Goal: Task Accomplishment & Management: Use online tool/utility

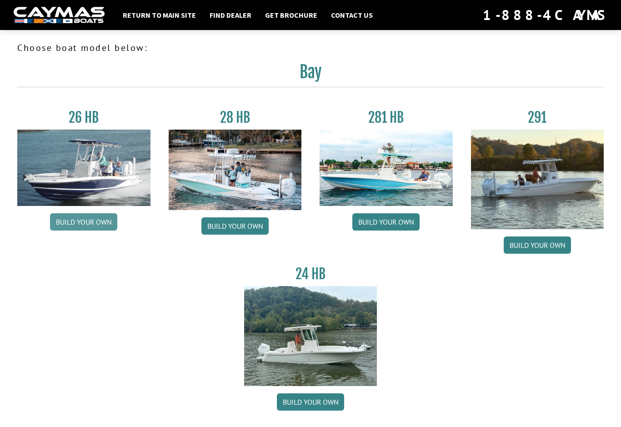
click at [80, 225] on link "Build your own" at bounding box center [83, 221] width 67 height 17
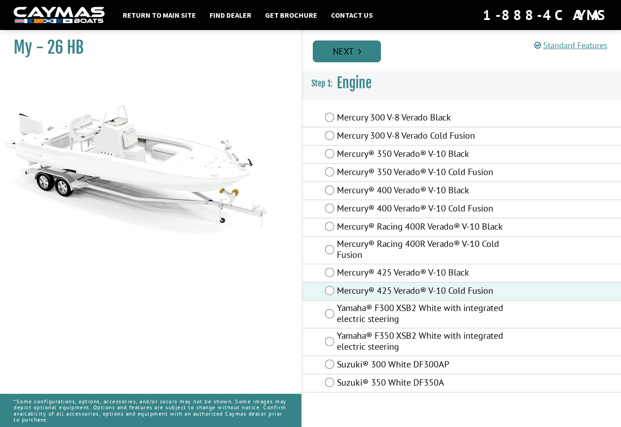
click at [343, 50] on link "Next" at bounding box center [347, 51] width 68 height 22
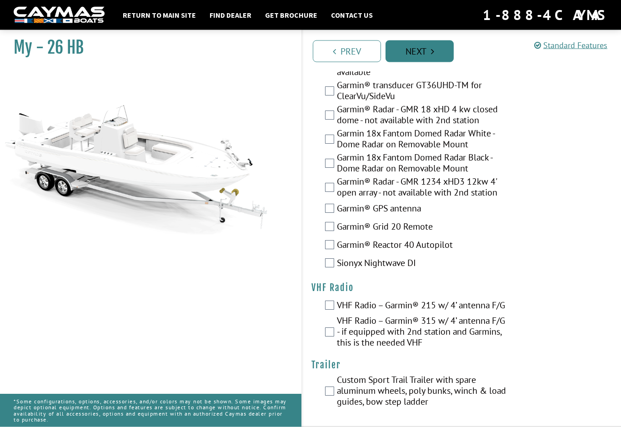
scroll to position [2753, 0]
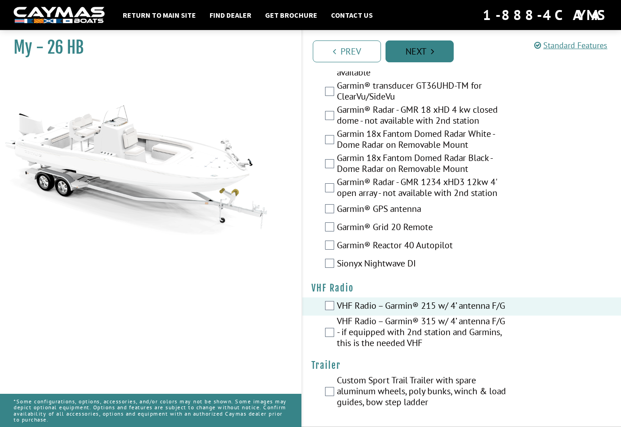
click at [417, 53] on link "Next" at bounding box center [419, 51] width 68 height 22
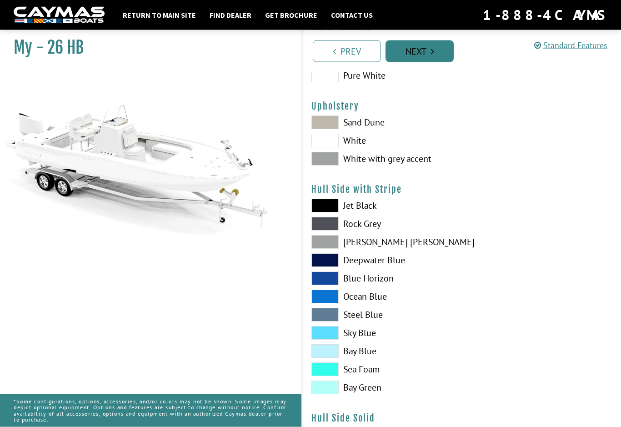
scroll to position [56, 0]
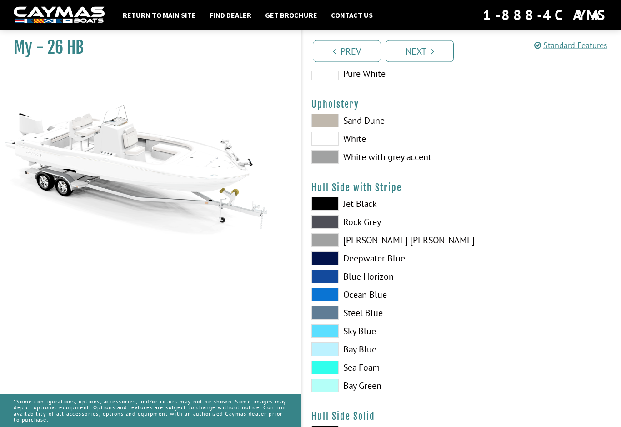
click at [325, 312] on span at bounding box center [324, 313] width 27 height 14
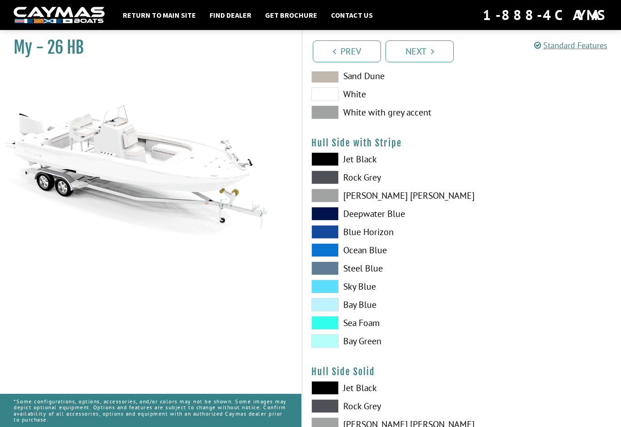
scroll to position [100, 0]
click at [323, 271] on span at bounding box center [324, 269] width 27 height 14
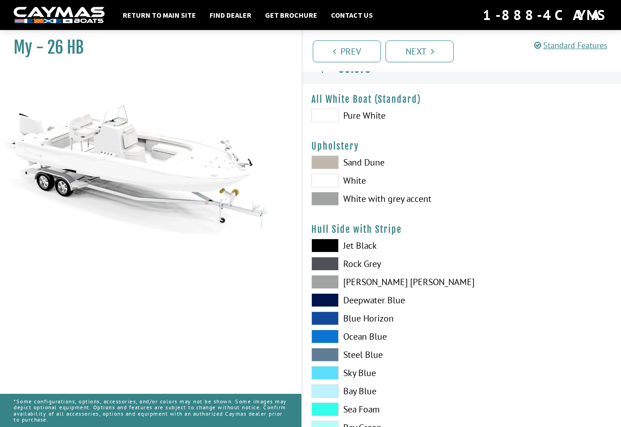
scroll to position [13, 0]
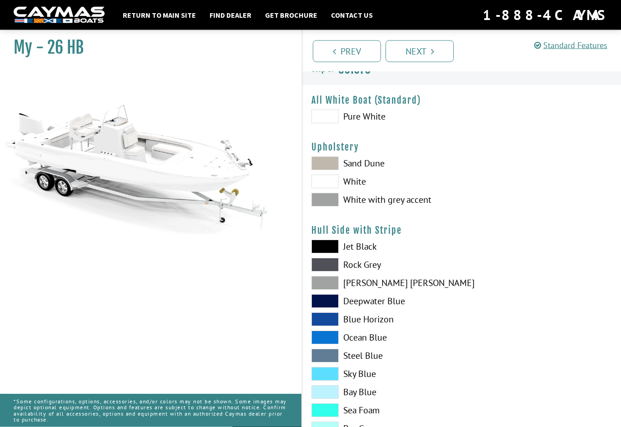
click at [322, 202] on span at bounding box center [324, 200] width 27 height 14
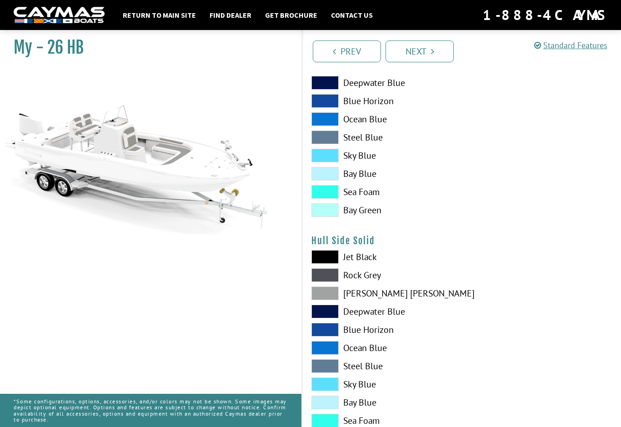
scroll to position [258, 0]
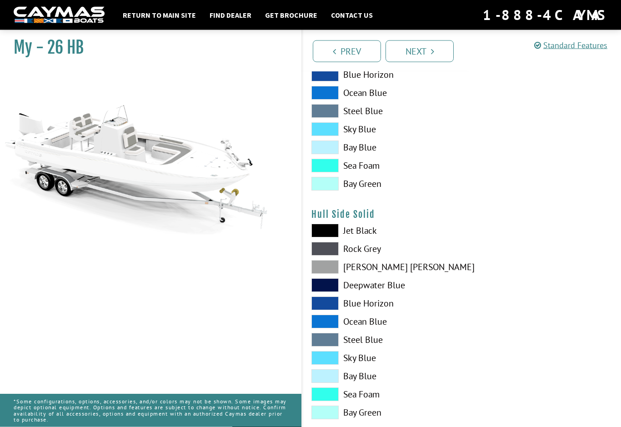
click at [323, 343] on span at bounding box center [324, 340] width 27 height 14
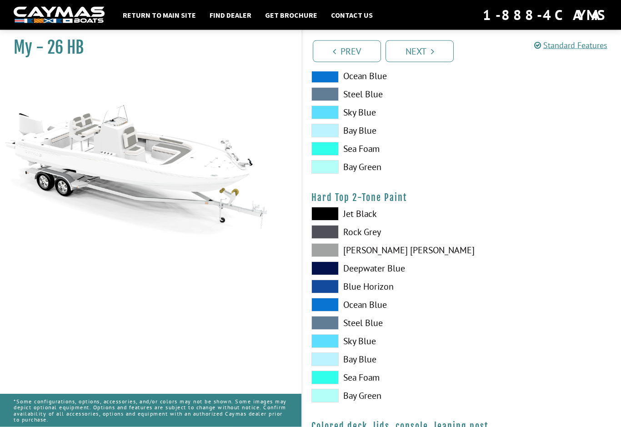
scroll to position [732, 0]
click at [325, 324] on span at bounding box center [324, 323] width 27 height 14
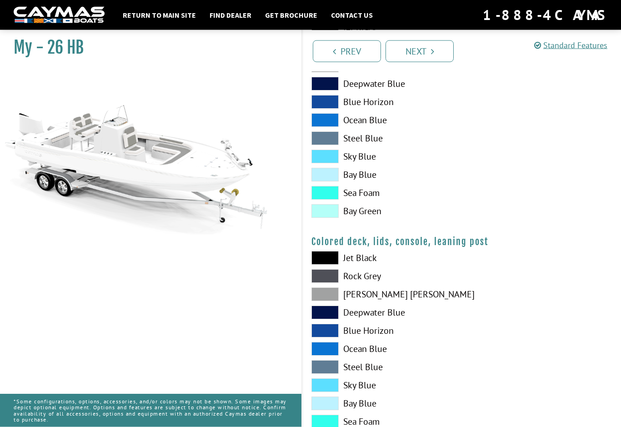
scroll to position [917, 0]
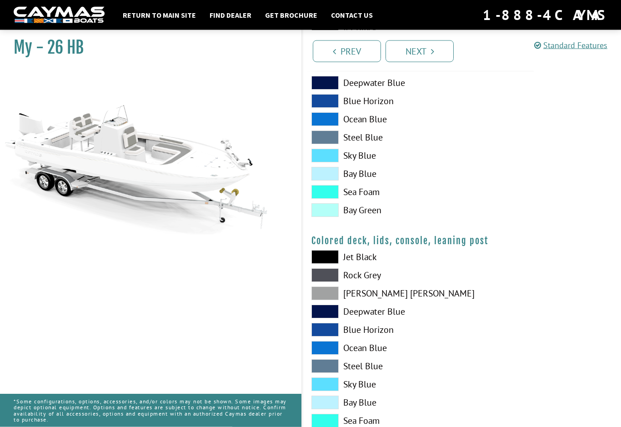
click at [327, 372] on span at bounding box center [324, 366] width 27 height 14
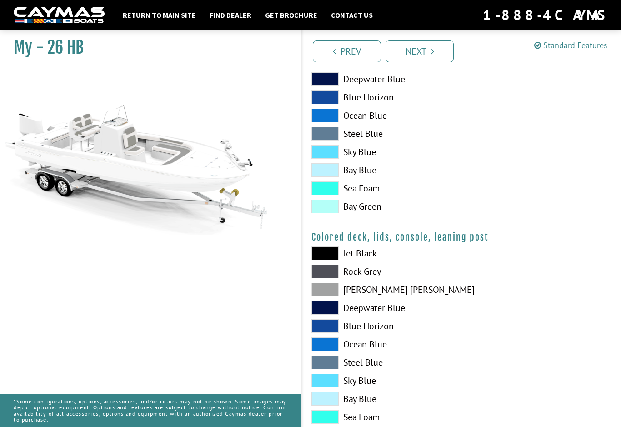
scroll to position [950, 0]
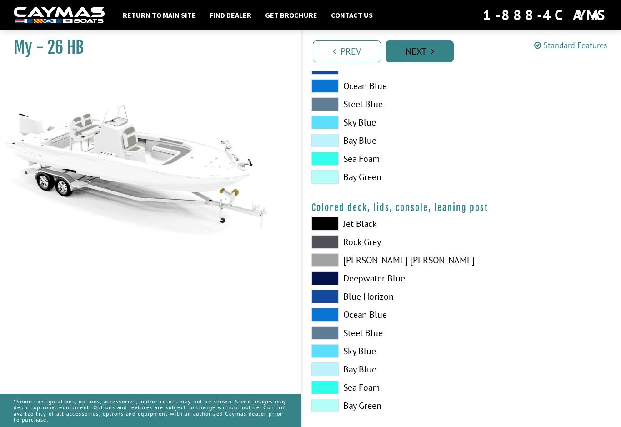
click at [419, 50] on link "Next" at bounding box center [419, 51] width 68 height 22
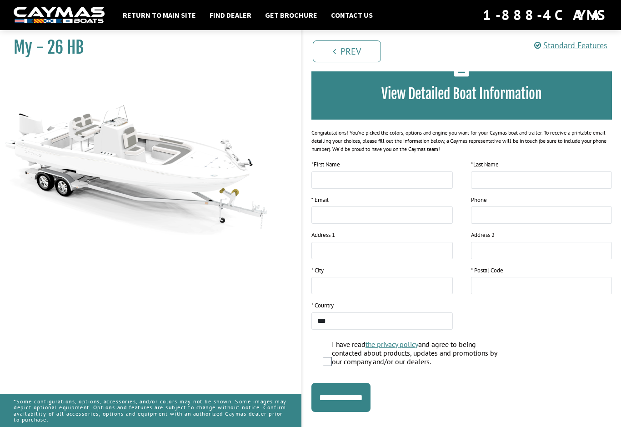
scroll to position [0, 0]
